Goal: Task Accomplishment & Management: Use online tool/utility

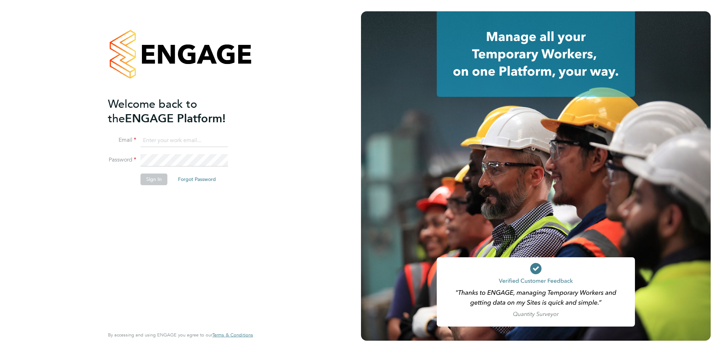
click at [181, 142] on input at bounding box center [183, 140] width 87 height 13
type input "[EMAIL_ADDRESS][DOMAIN_NAME]"
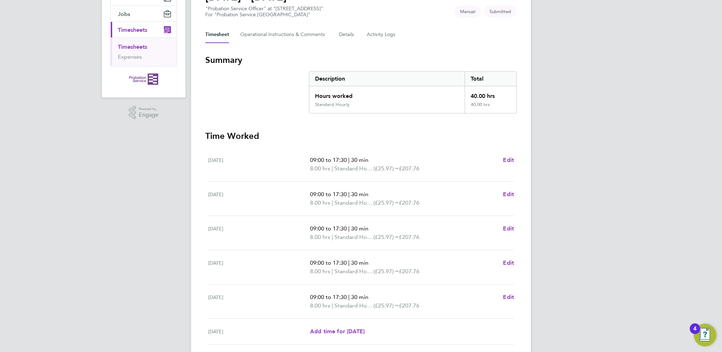
scroll to position [158, 0]
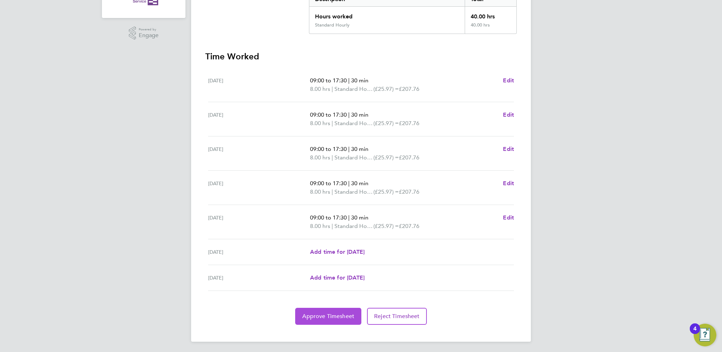
click at [307, 311] on button "Approve Timesheet" at bounding box center [328, 316] width 66 height 17
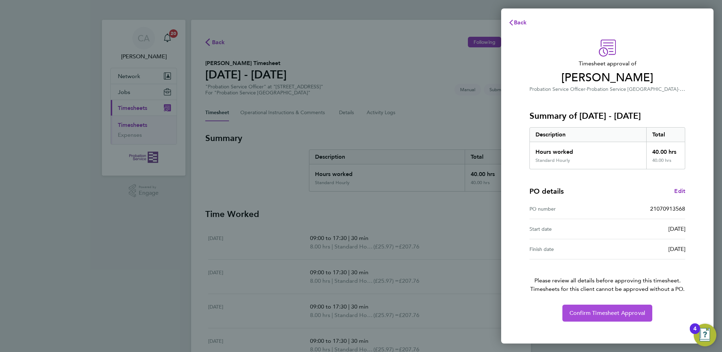
click at [624, 311] on span "Confirm Timesheet Approval" at bounding box center [607, 313] width 76 height 7
